Goal: Information Seeking & Learning: Learn about a topic

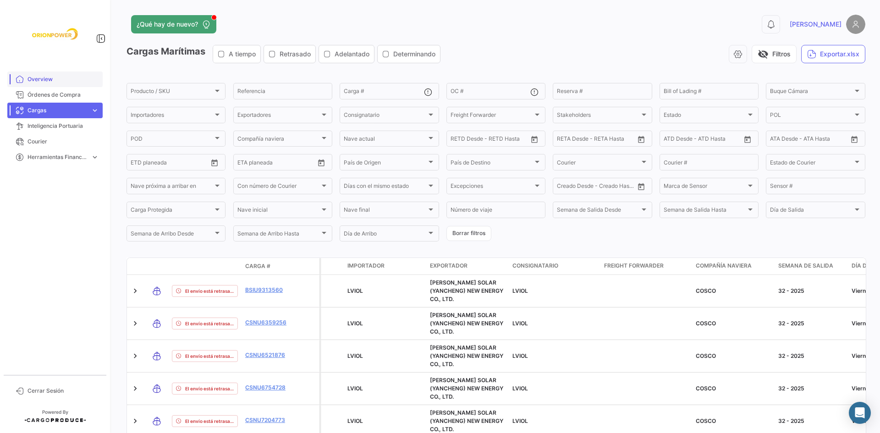
click at [42, 77] on span "Overview" at bounding box center [64, 79] width 72 height 8
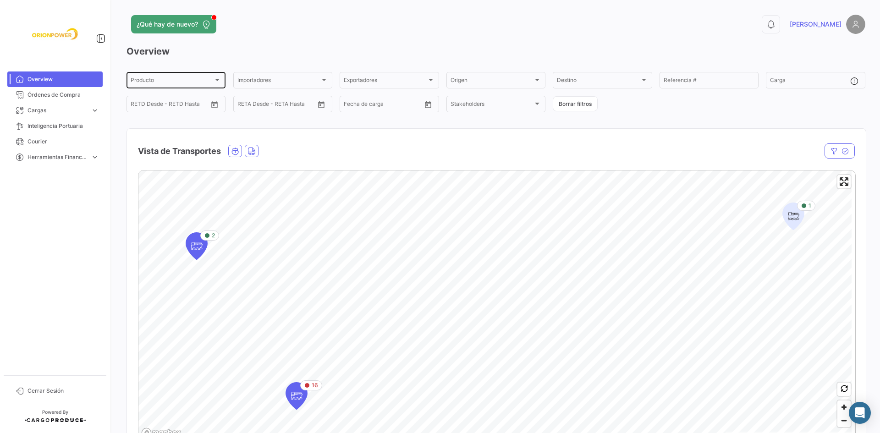
click at [162, 81] on div "Producto" at bounding box center [172, 81] width 83 height 6
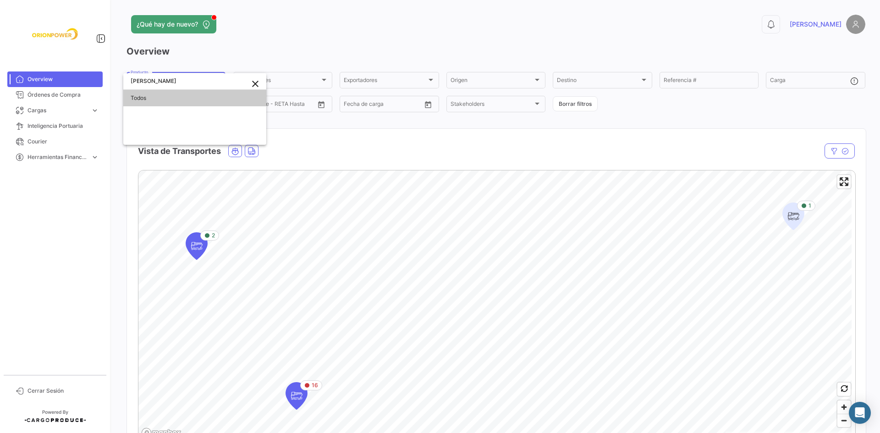
type input "[PERSON_NAME]"
click at [253, 84] on mat-icon "close" at bounding box center [255, 83] width 11 height 11
click at [343, 124] on div at bounding box center [440, 216] width 880 height 433
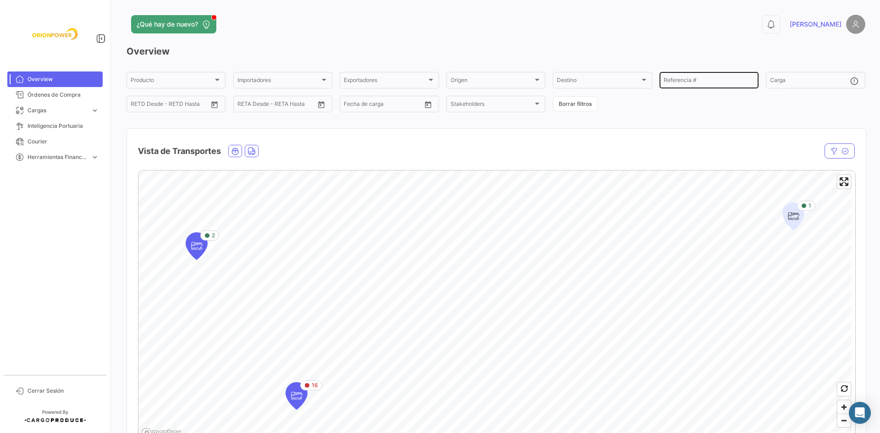
click at [732, 74] on div "Referencia #" at bounding box center [709, 80] width 91 height 18
click at [578, 47] on h3 "Overview" at bounding box center [496, 51] width 739 height 13
click at [45, 107] on span "Cargas" at bounding box center [58, 110] width 60 height 8
click at [43, 126] on span "Cargas Marítimas" at bounding box center [47, 130] width 46 height 8
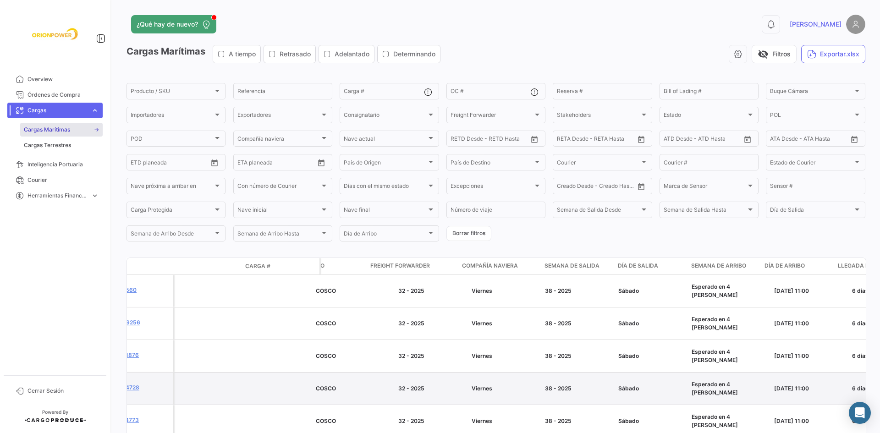
drag, startPoint x: 594, startPoint y: 365, endPoint x: 671, endPoint y: 364, distance: 77.9
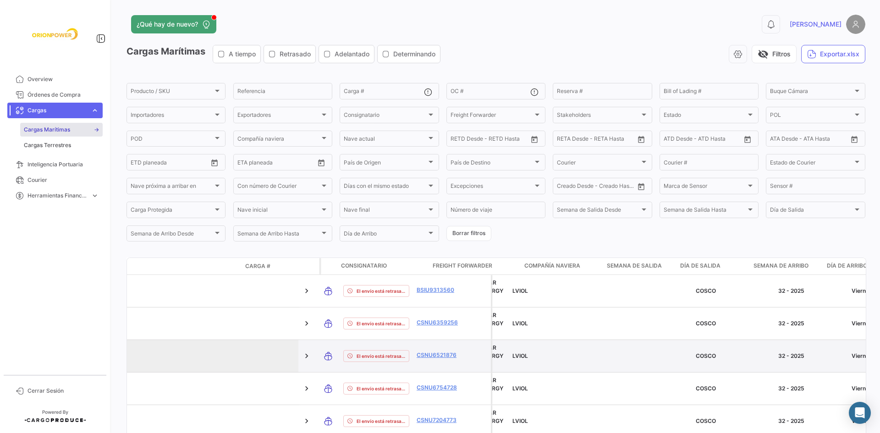
drag, startPoint x: 533, startPoint y: 325, endPoint x: 352, endPoint y: 333, distance: 180.7
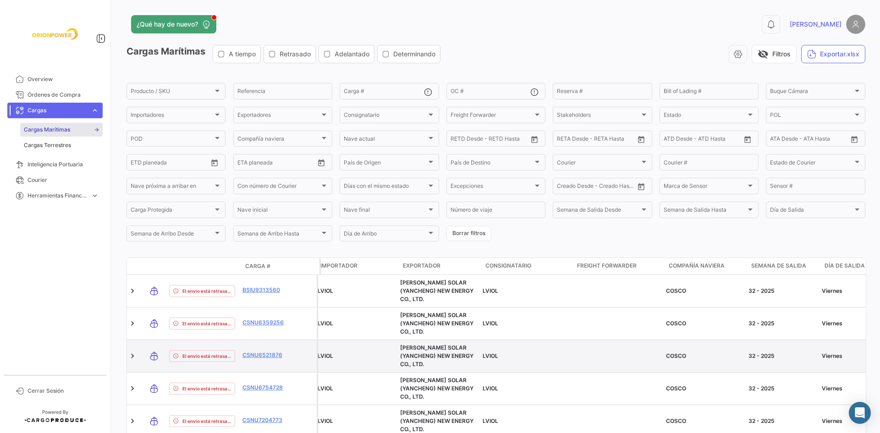
drag, startPoint x: 499, startPoint y: 325, endPoint x: 519, endPoint y: 331, distance: 20.5
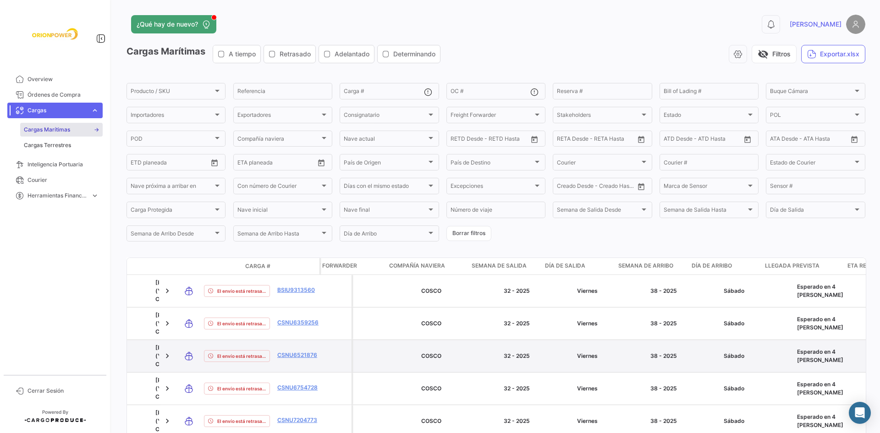
drag, startPoint x: 522, startPoint y: 330, endPoint x: 565, endPoint y: 333, distance: 42.7
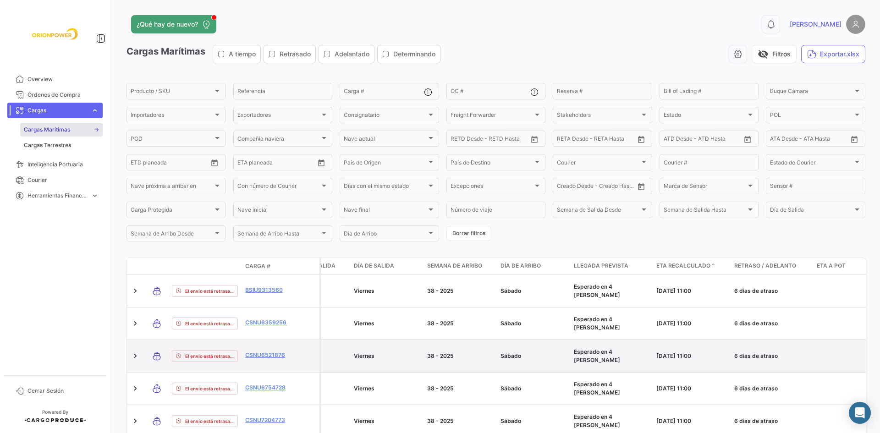
drag, startPoint x: 563, startPoint y: 331, endPoint x: 596, endPoint y: 336, distance: 33.3
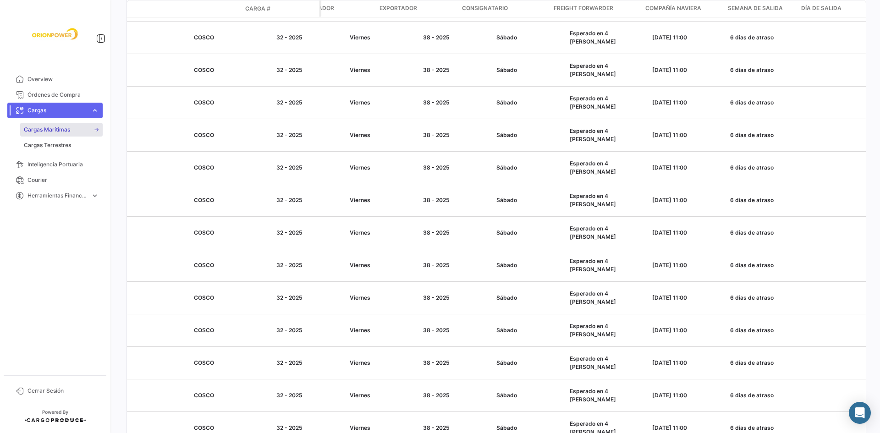
scroll to position [0, 0]
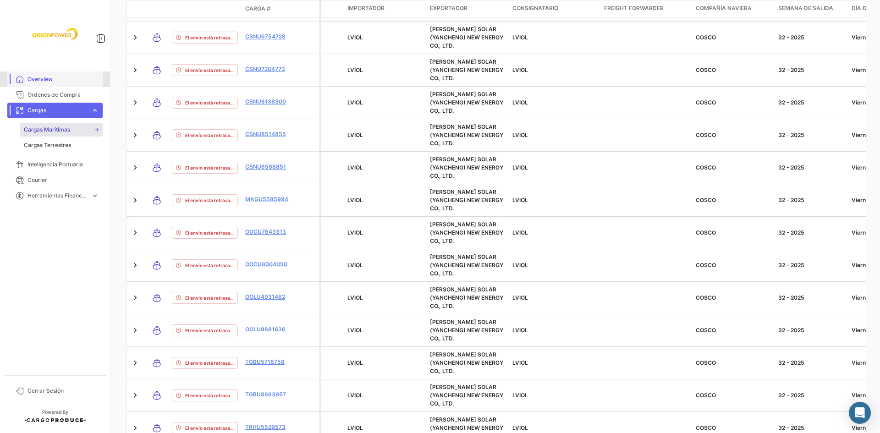
click at [42, 78] on span "Overview" at bounding box center [64, 79] width 72 height 8
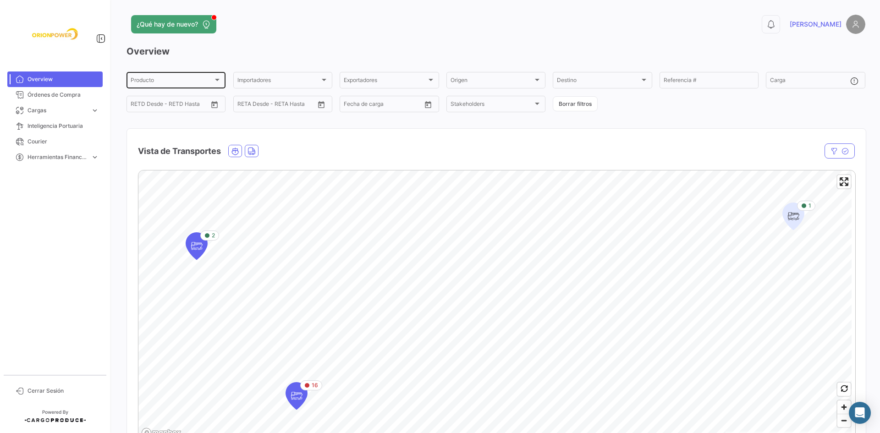
click at [193, 79] on div "Producto" at bounding box center [172, 81] width 83 height 6
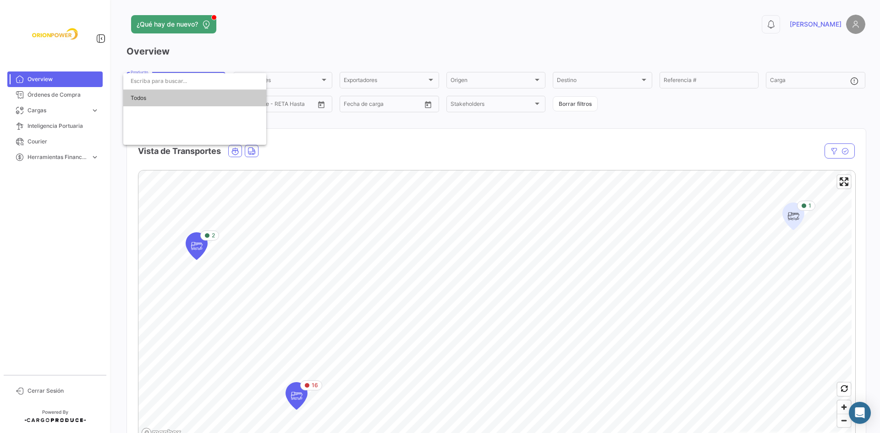
click at [311, 154] on div at bounding box center [440, 216] width 880 height 433
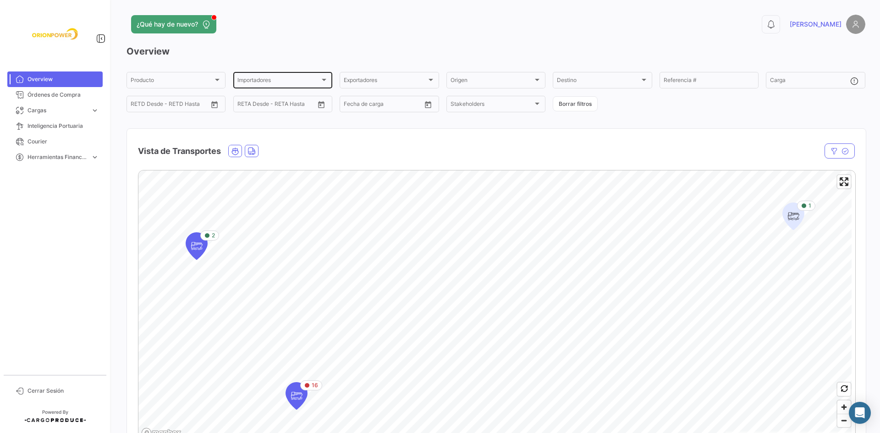
click at [303, 84] on div "Importadores" at bounding box center [278, 81] width 83 height 6
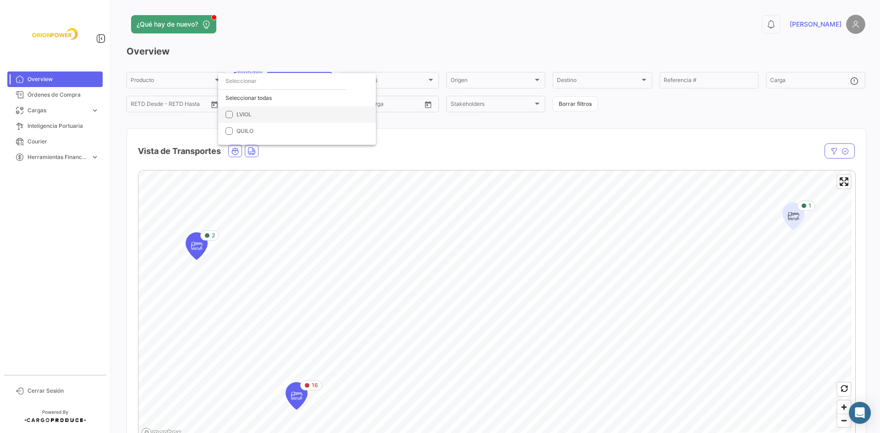
click at [225, 115] on mat-option "LVIOL" at bounding box center [297, 114] width 158 height 17
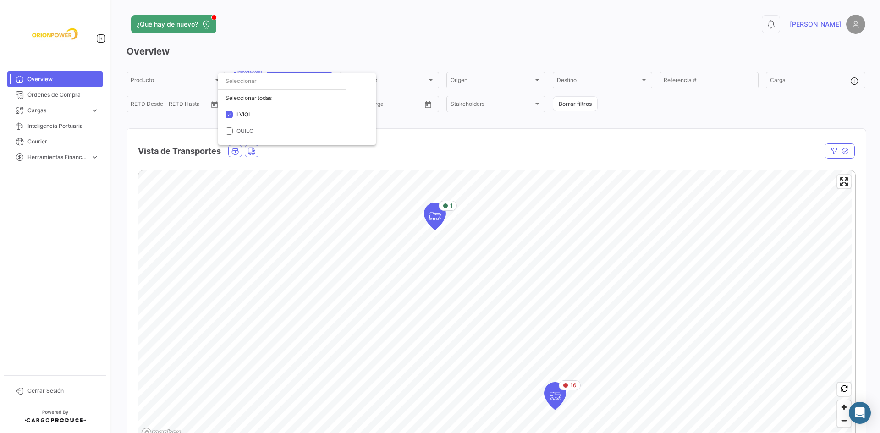
click at [418, 143] on div at bounding box center [440, 216] width 880 height 433
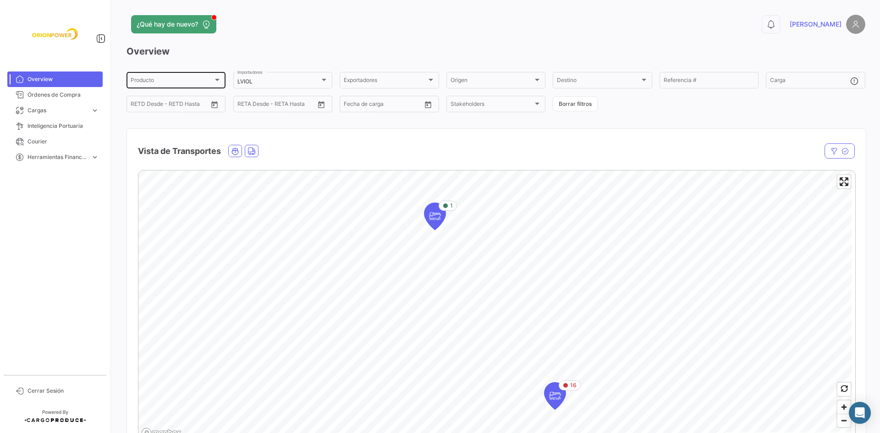
click at [206, 86] on div "Producto Producto" at bounding box center [176, 80] width 91 height 18
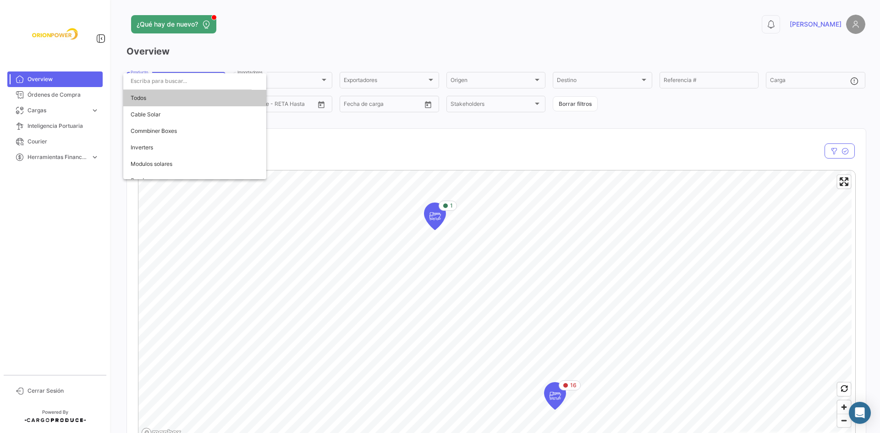
click at [151, 100] on span "Todos" at bounding box center [195, 98] width 128 height 17
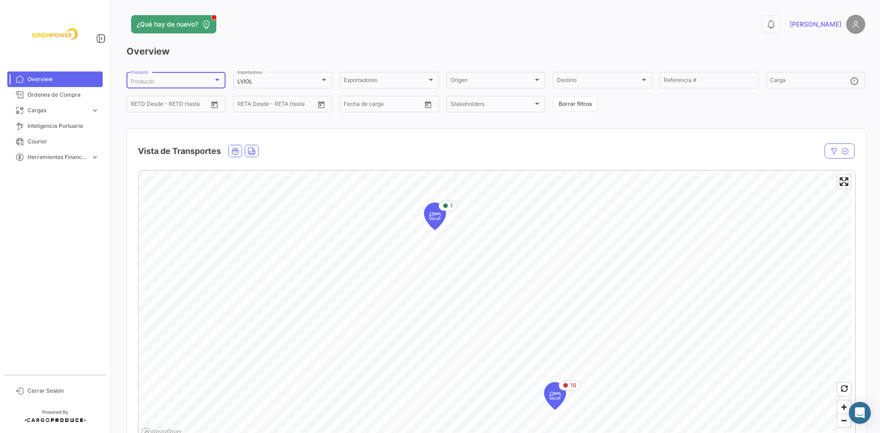
click at [191, 78] on div "Producto" at bounding box center [172, 81] width 83 height 6
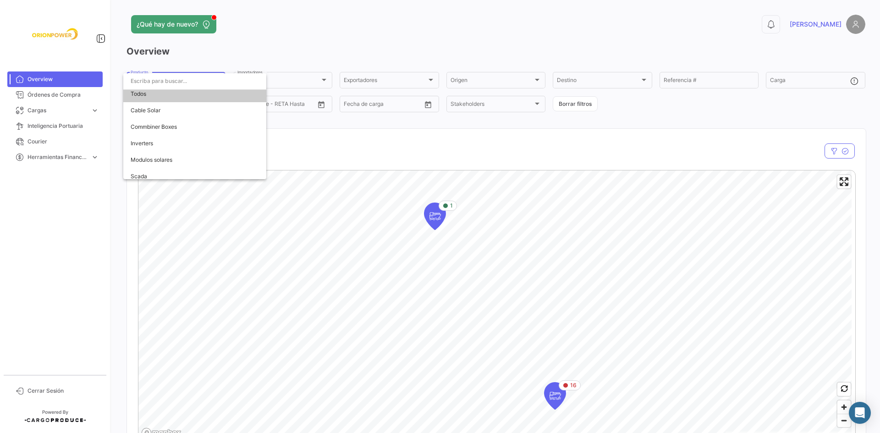
scroll to position [43, 0]
click at [160, 172] on span "Tracker system" at bounding box center [150, 170] width 39 height 7
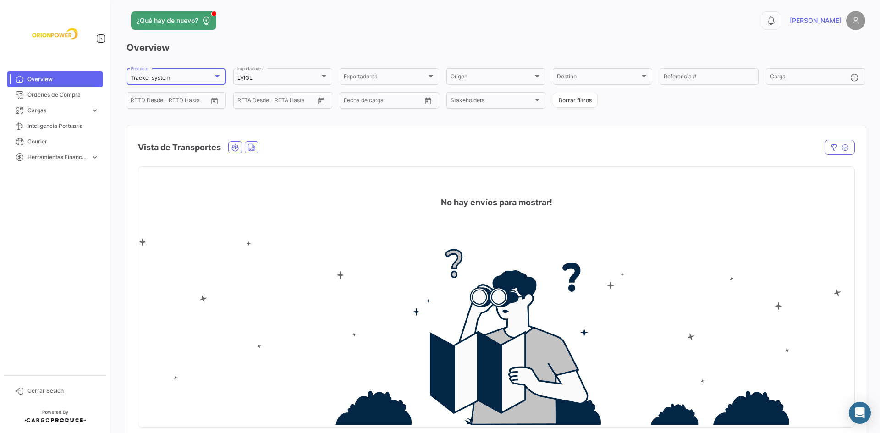
scroll to position [0, 0]
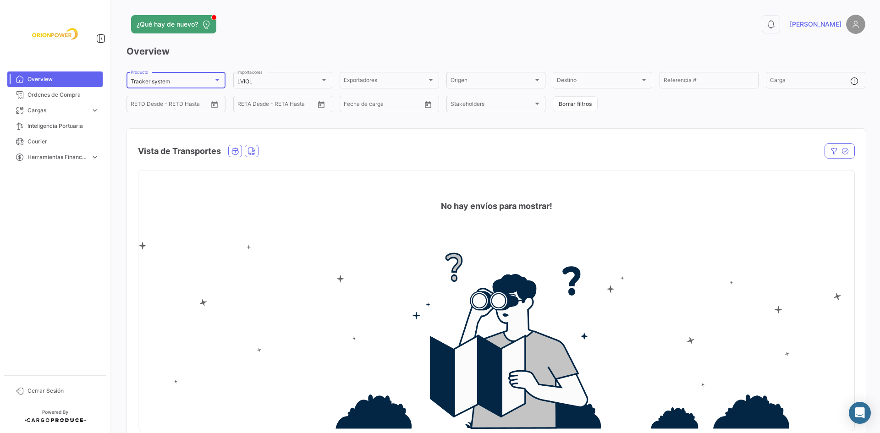
click at [192, 83] on div "Tracker system" at bounding box center [172, 81] width 83 height 6
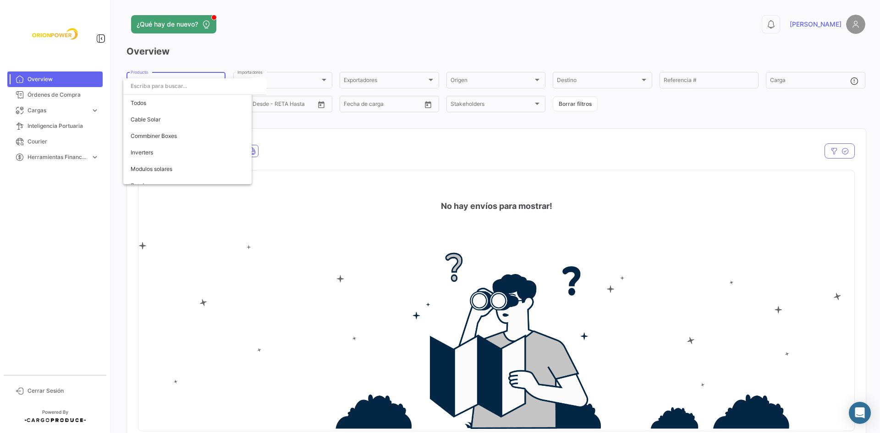
scroll to position [43, 0]
click at [171, 127] on span "Modulos solares" at bounding box center [152, 126] width 42 height 7
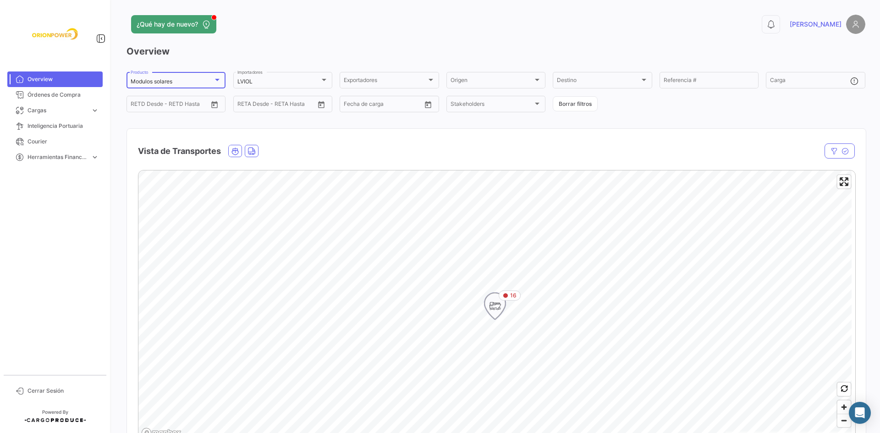
click at [495, 310] on icon "Map marker" at bounding box center [495, 306] width 13 height 19
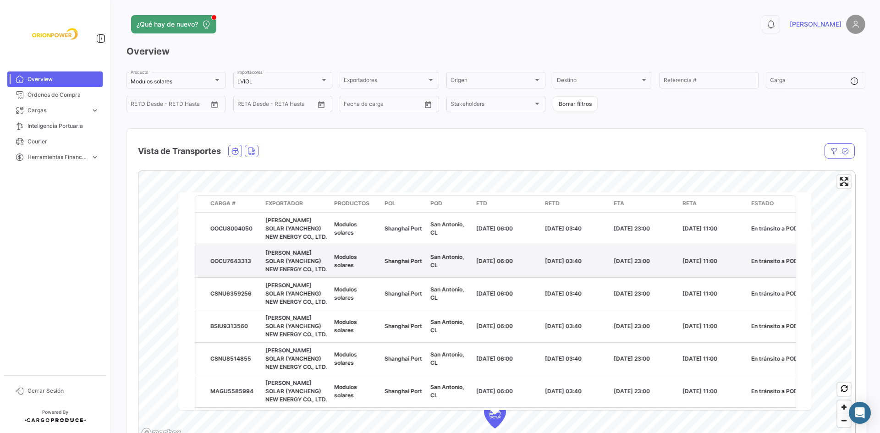
scroll to position [46, 0]
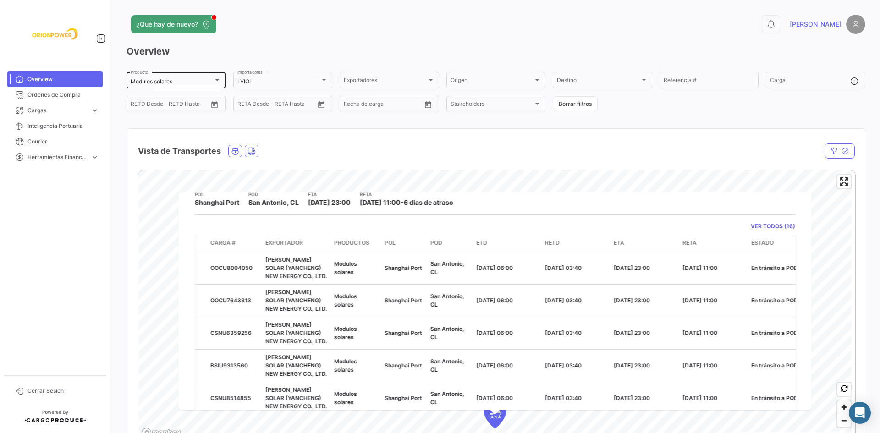
click at [209, 83] on div "Modulos solares" at bounding box center [172, 81] width 83 height 6
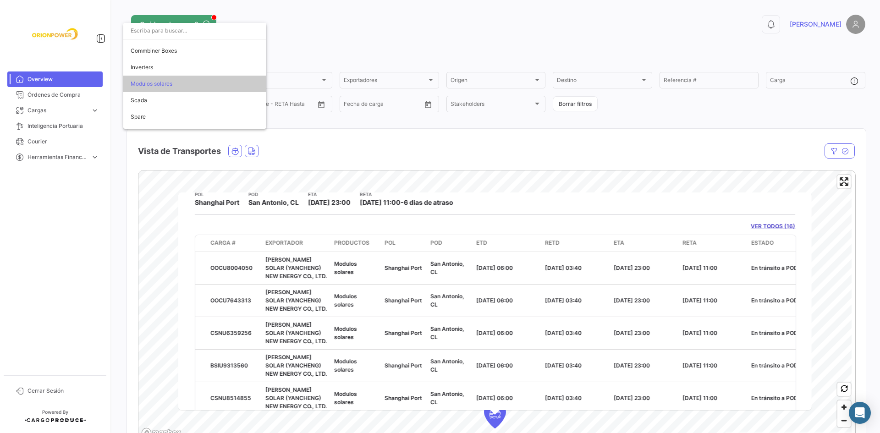
scroll to position [43, 0]
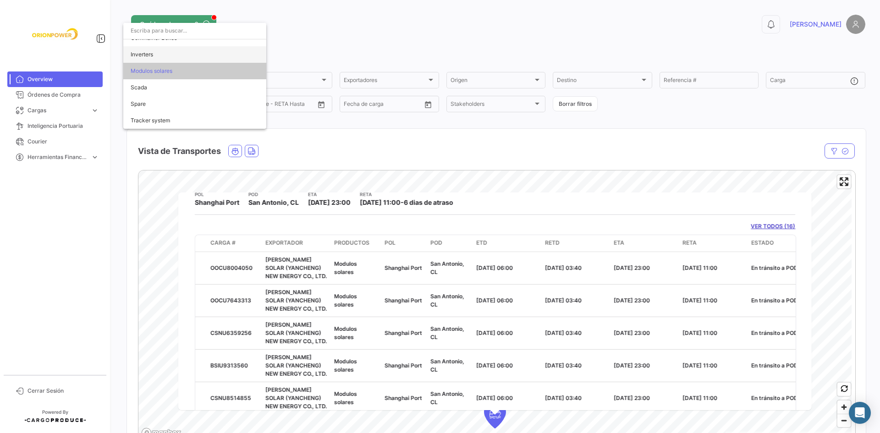
click at [151, 53] on span "Inverters" at bounding box center [142, 54] width 22 height 7
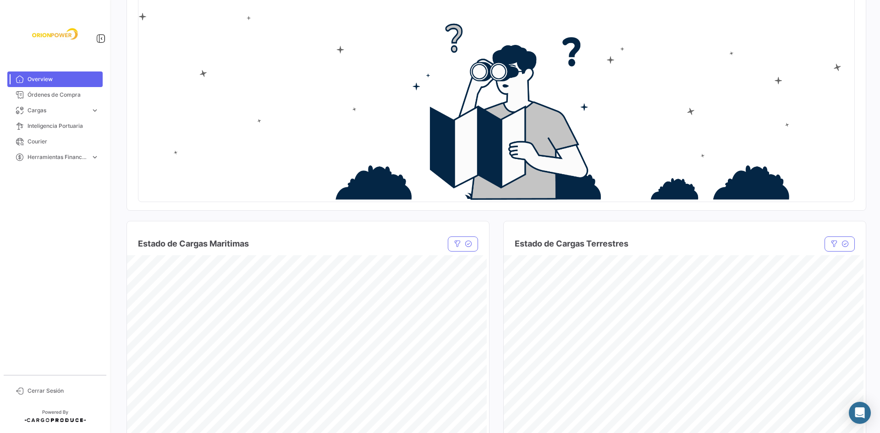
scroll to position [92, 0]
